Goal: Find specific page/section: Find specific page/section

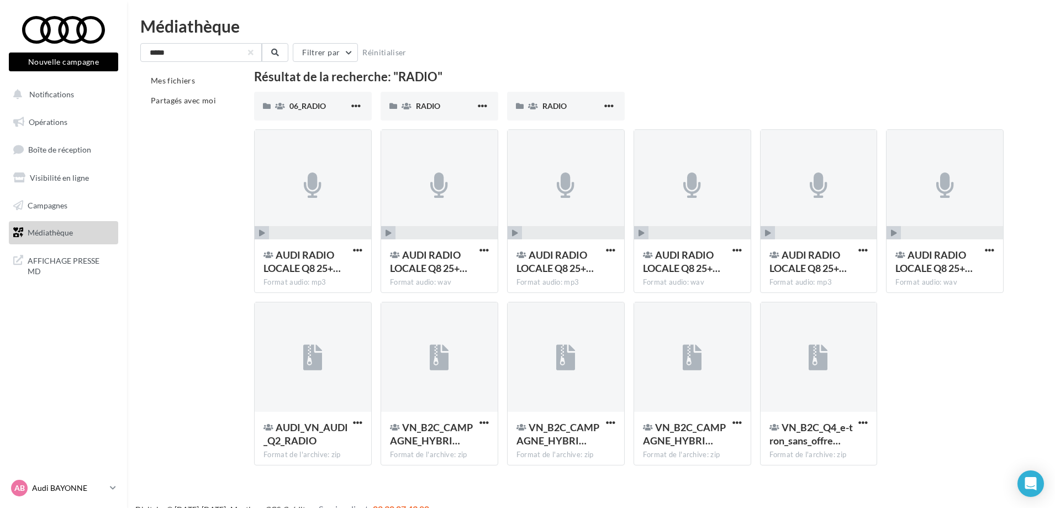
click at [69, 488] on p "Audi BAYONNE" at bounding box center [68, 487] width 73 height 11
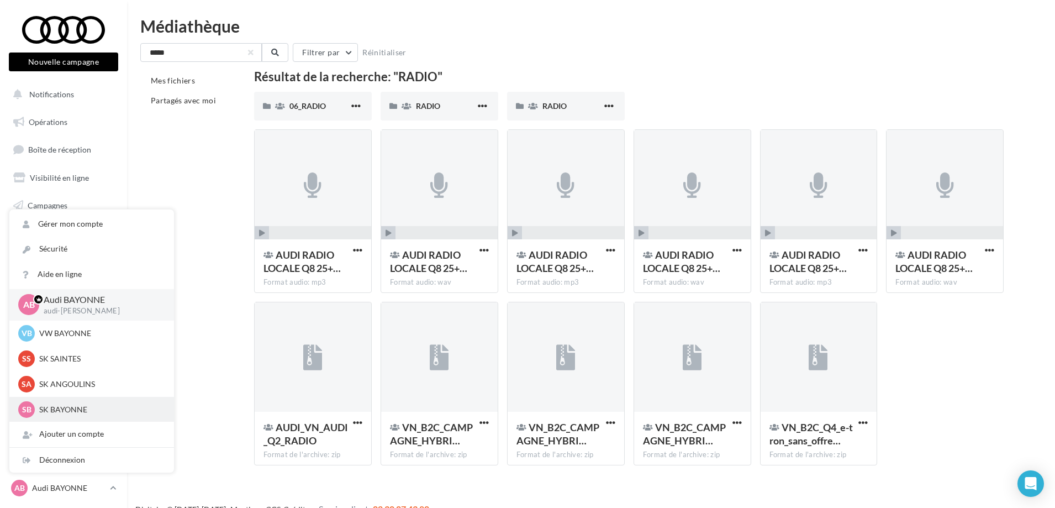
click at [73, 409] on p "SK BAYONNE" at bounding box center [100, 409] width 122 height 11
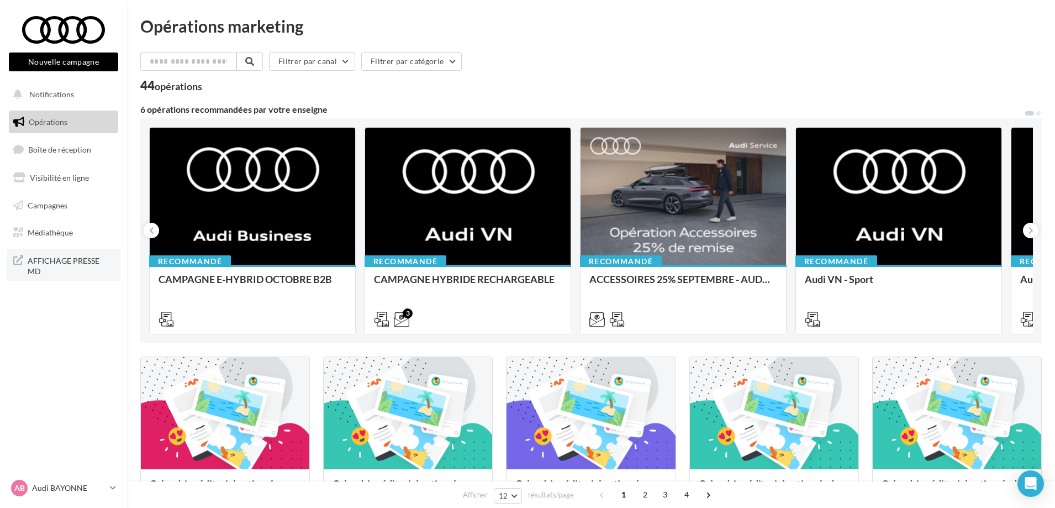
click at [83, 265] on span "AFFICHAGE PRESSE MD" at bounding box center [71, 265] width 86 height 24
click at [73, 491] on p "Audi BAYONNE" at bounding box center [68, 487] width 73 height 11
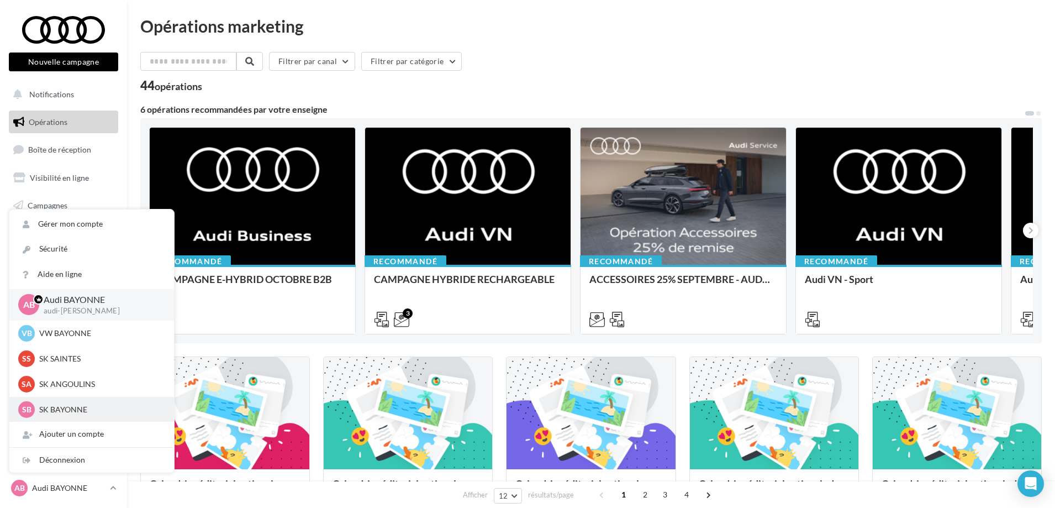
click at [69, 407] on p "SK BAYONNE" at bounding box center [100, 409] width 122 height 11
